Goal: Book appointment/travel/reservation

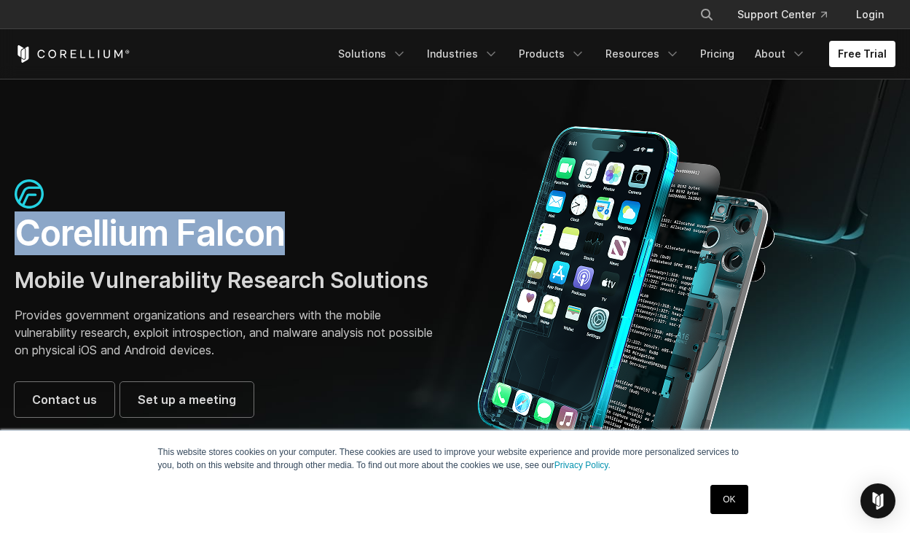
click at [291, 250] on h1 "Corellium Falcon" at bounding box center [228, 233] width 426 height 44
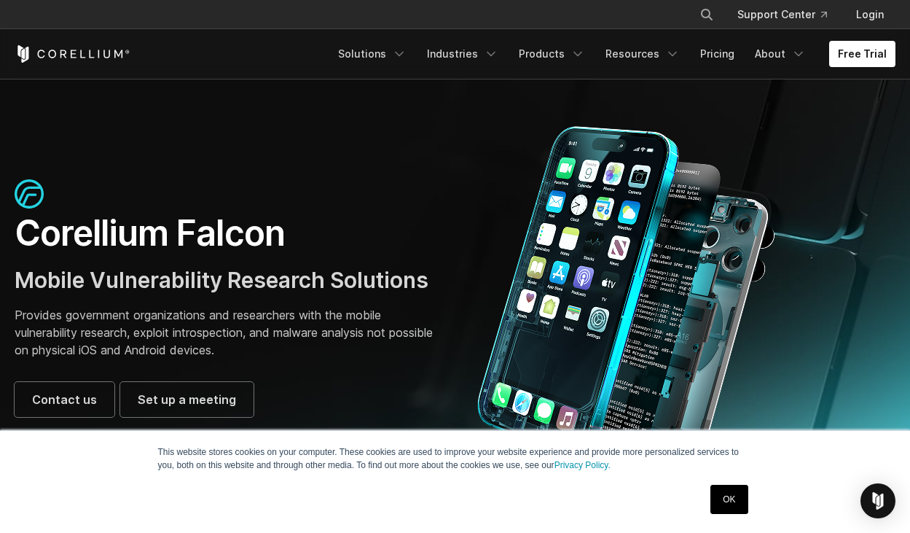
click at [375, 375] on div "Corellium Falcon Mobile Vulnerability Research Solutions Provides government or…" at bounding box center [228, 298] width 426 height 238
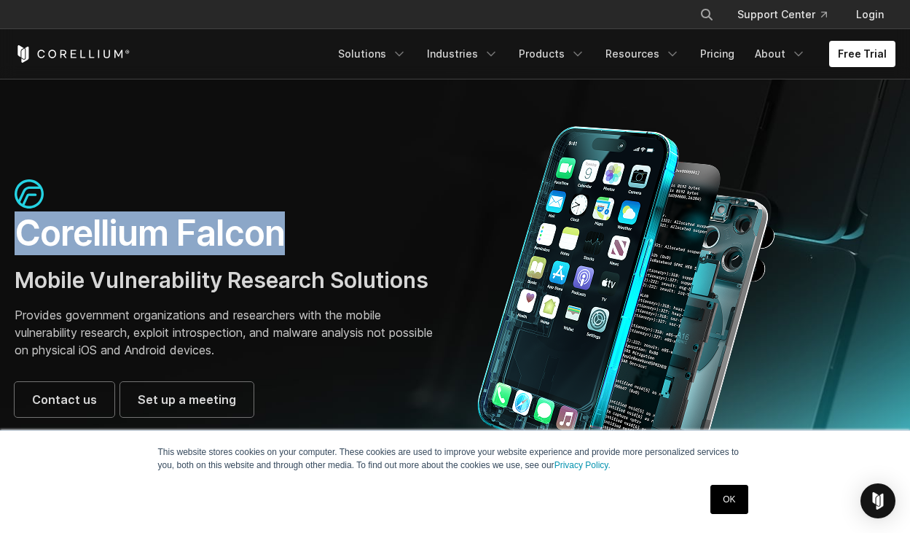
drag, startPoint x: 285, startPoint y: 240, endPoint x: 116, endPoint y: 251, distance: 169.4
click at [14, 241] on div "Corellium Falcon Mobile Vulnerability Research Solutions Provides government or…" at bounding box center [227, 298] width 455 height 238
copy h1 "Corellium Falcon"
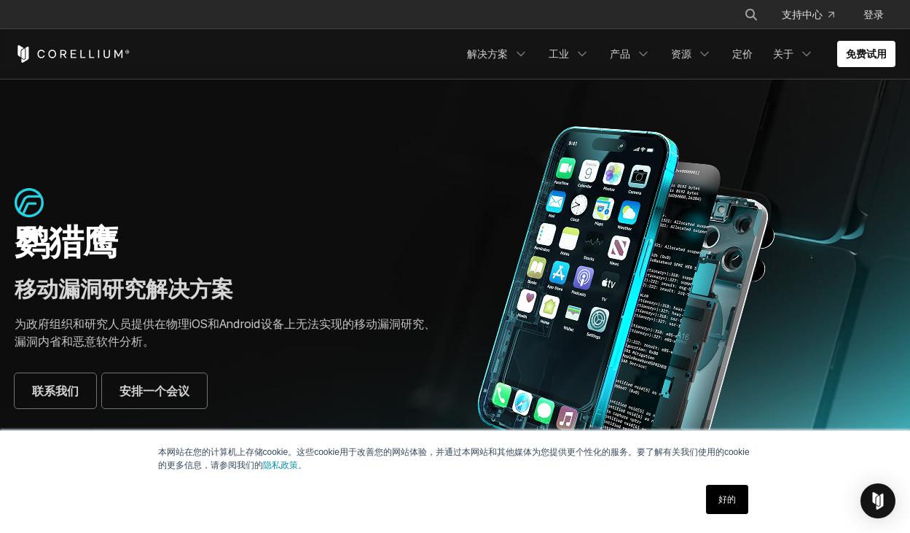
click at [408, 236] on h1 "鹦猎鹰" at bounding box center [228, 242] width 426 height 44
click at [318, 386] on div "联系我们 安排一个会议" at bounding box center [228, 390] width 426 height 35
click at [861, 53] on link "免费试用" at bounding box center [866, 54] width 58 height 26
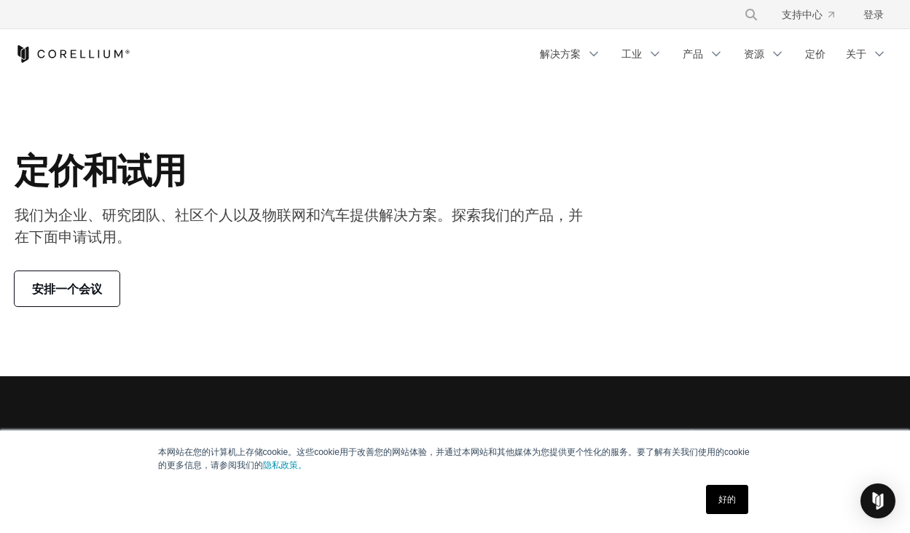
click at [77, 284] on span "安排一个会议" at bounding box center [67, 288] width 70 height 17
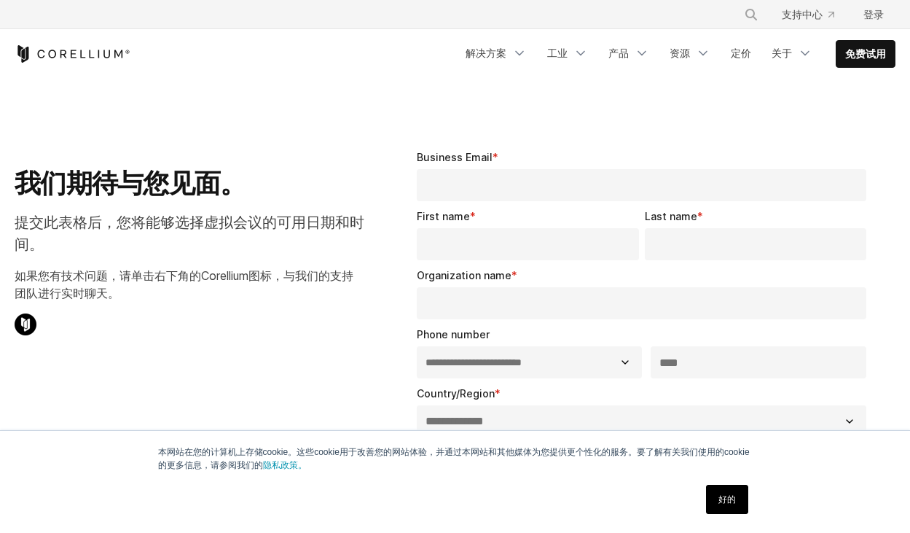
select select "**"
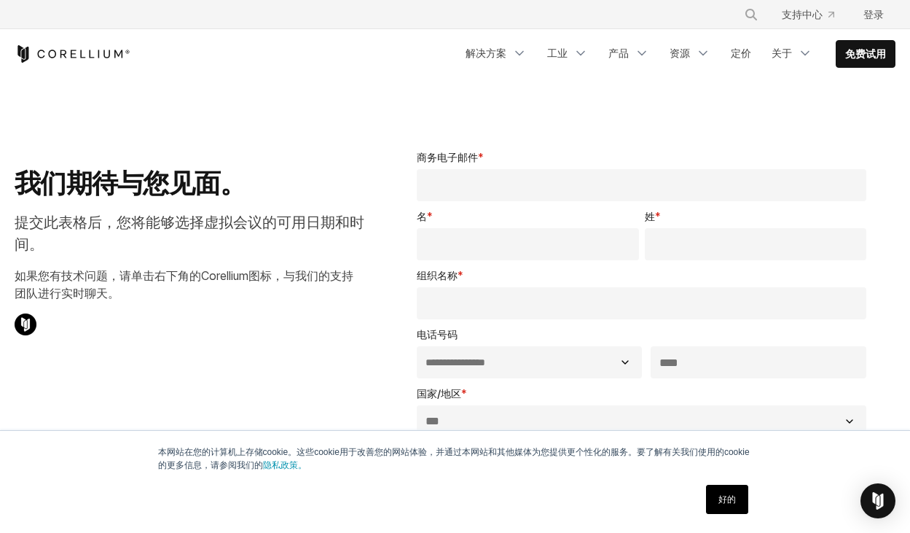
click at [728, 498] on link "好的" at bounding box center [727, 499] width 42 height 29
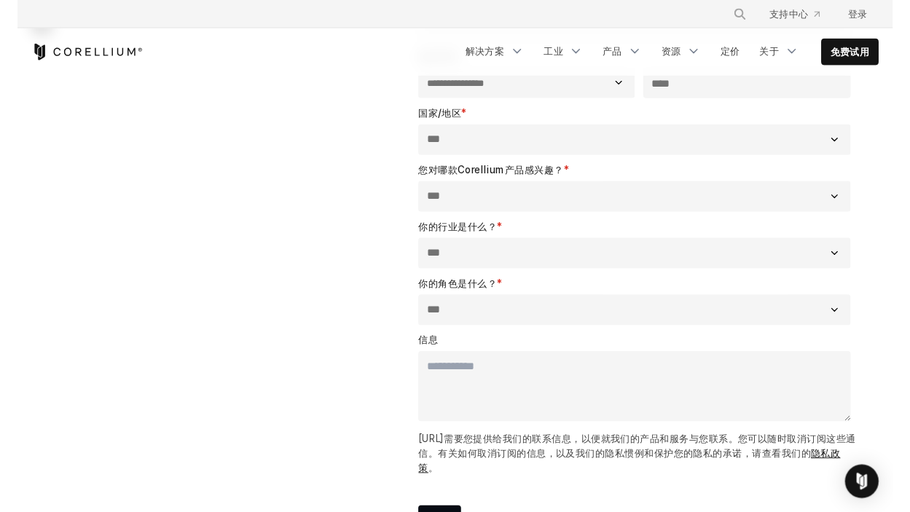
scroll to position [187, 0]
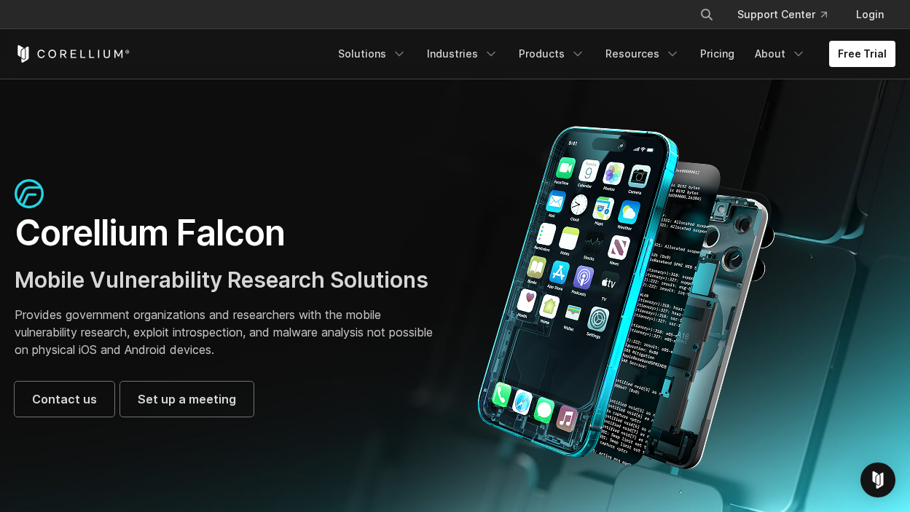
click at [208, 5] on div "× Search our site... Support Center Login" at bounding box center [455, 14] width 881 height 26
